Goal: Register for event/course

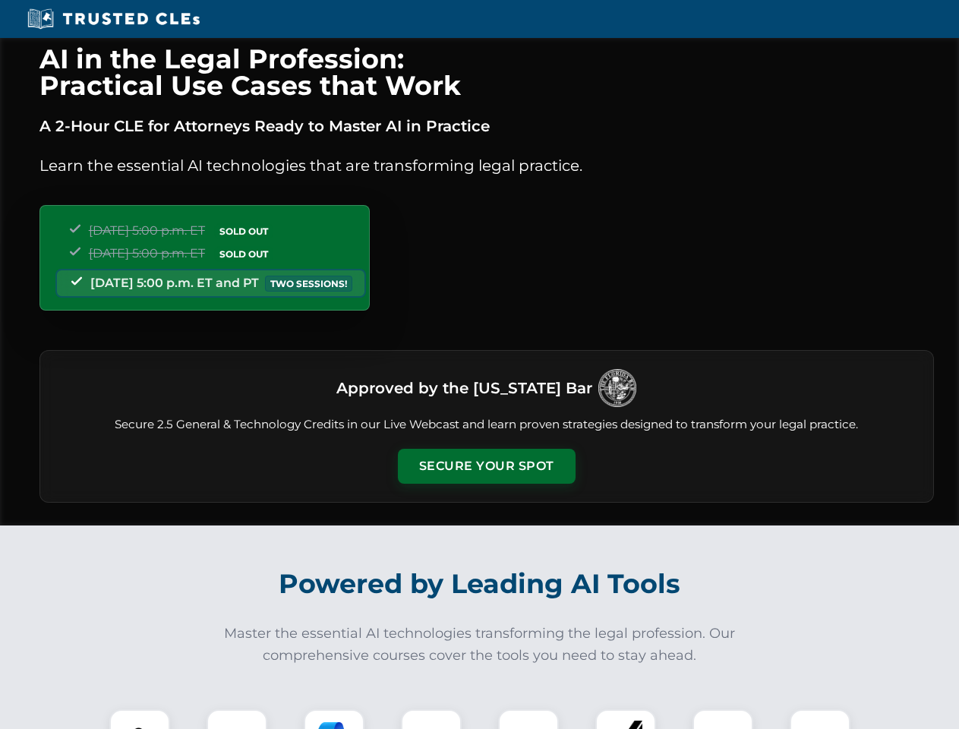
click at [486, 466] on button "Secure Your Spot" at bounding box center [487, 466] width 178 height 35
click at [140, 719] on img at bounding box center [140, 739] width 44 height 44
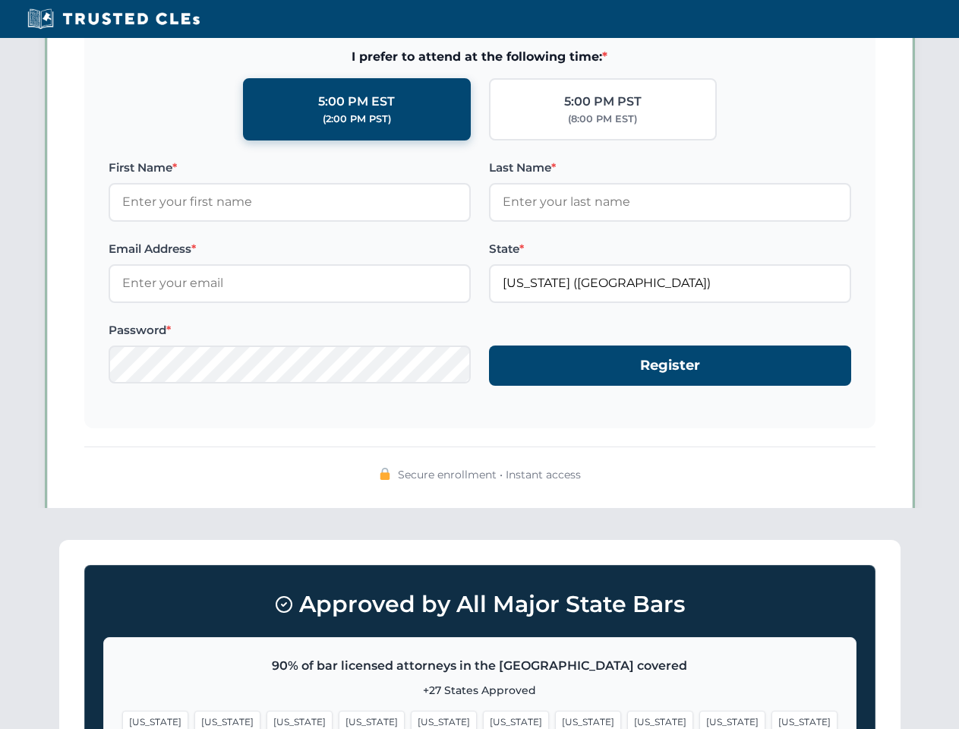
click at [555, 719] on span "[US_STATE]" at bounding box center [588, 721] width 66 height 22
click at [699, 719] on span "[US_STATE]" at bounding box center [732, 721] width 66 height 22
